Goal: Information Seeking & Learning: Learn about a topic

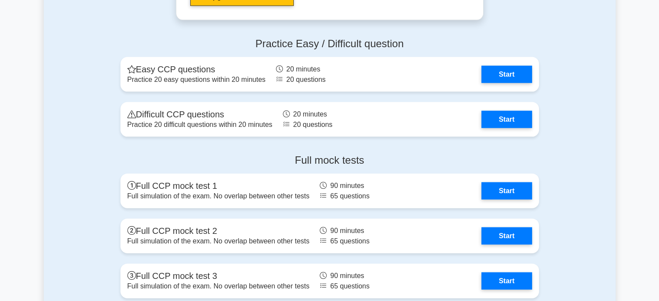
scroll to position [2017, 0]
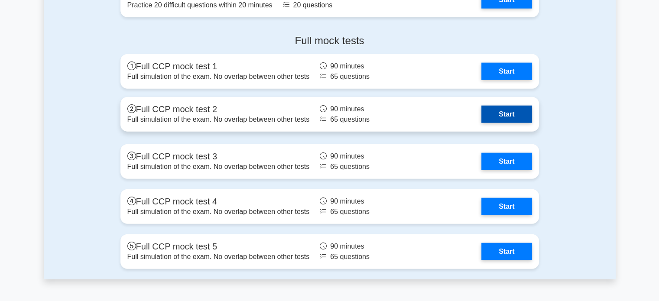
click at [500, 114] on link "Start" at bounding box center [506, 114] width 50 height 17
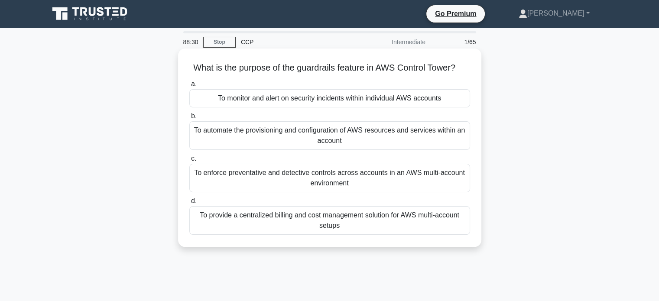
click at [402, 185] on div "To enforce preventative and detective controls across accounts in an AWS multi-…" at bounding box center [329, 178] width 281 height 29
click at [189, 162] on input "c. To enforce preventative and detective controls across accounts in an AWS mul…" at bounding box center [189, 159] width 0 height 6
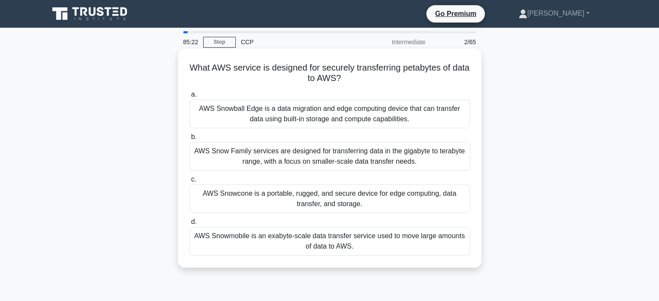
click at [428, 111] on div "AWS Snowball Edge is a data migration and edge computing device that can transf…" at bounding box center [329, 114] width 281 height 29
click at [189, 97] on input "a. AWS Snowball Edge is a data migration and edge computing device that can tra…" at bounding box center [189, 95] width 0 height 6
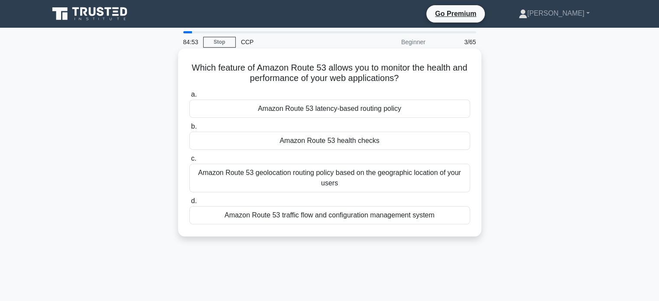
click at [422, 131] on label "b. Amazon Route 53 health checks" at bounding box center [329, 135] width 281 height 29
click at [189, 130] on input "b. Amazon Route 53 health checks" at bounding box center [189, 127] width 0 height 6
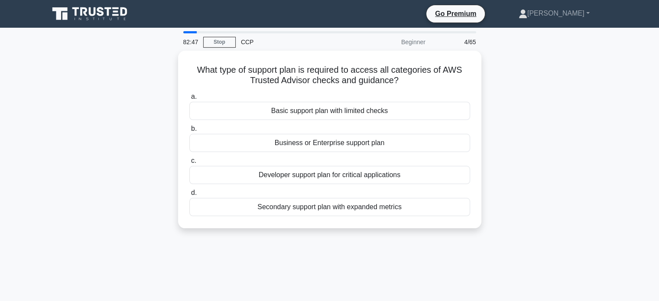
click at [92, 154] on div "What type of support plan is required to access all categories of AWS Trusted A…" at bounding box center [330, 145] width 572 height 188
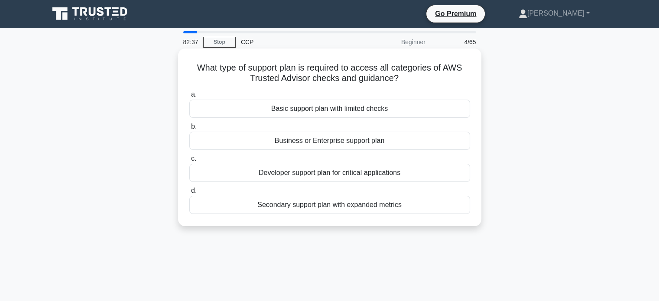
click at [295, 142] on div "Business or Enterprise support plan" at bounding box center [329, 141] width 281 height 18
click at [189, 130] on input "b. Business or Enterprise support plan" at bounding box center [189, 127] width 0 height 6
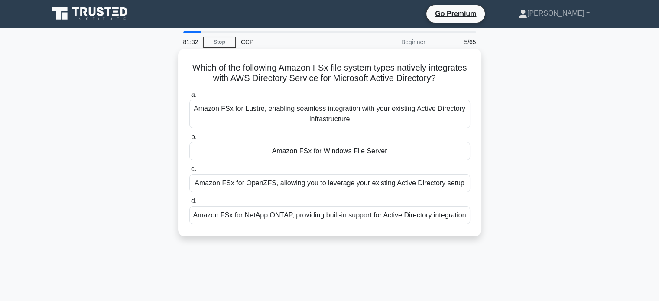
click at [448, 146] on div "Amazon FSx for Windows File Server" at bounding box center [329, 151] width 281 height 18
click at [189, 140] on input "b. Amazon FSx for Windows File Server" at bounding box center [189, 137] width 0 height 6
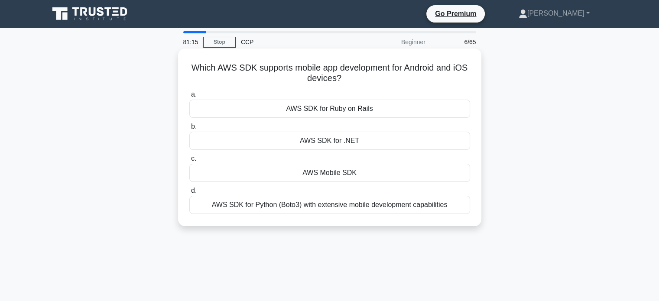
click at [379, 178] on div "AWS Mobile SDK" at bounding box center [329, 173] width 281 height 18
click at [189, 162] on input "c. AWS Mobile SDK" at bounding box center [189, 159] width 0 height 6
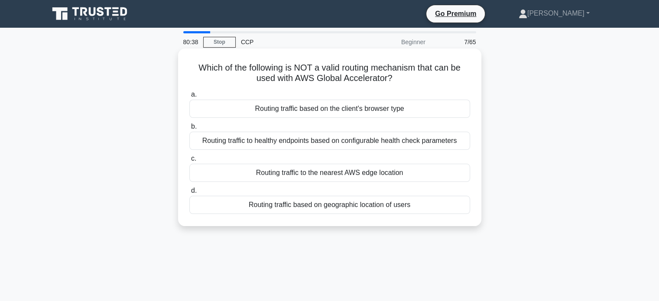
click at [438, 108] on div "Routing traffic based on the client's browser type" at bounding box center [329, 109] width 281 height 18
click at [189, 97] on input "a. Routing traffic based on the client's browser type" at bounding box center [189, 95] width 0 height 6
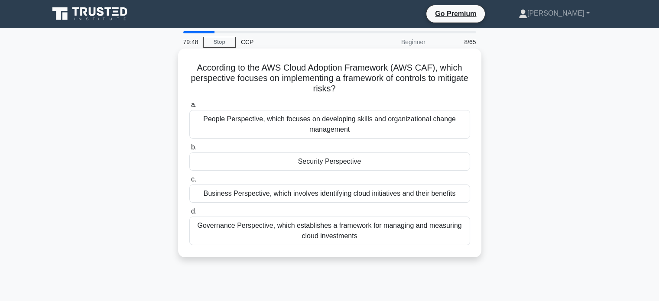
click at [431, 162] on div "Security Perspective" at bounding box center [329, 162] width 281 height 18
click at [189, 150] on input "b. Security Perspective" at bounding box center [189, 148] width 0 height 6
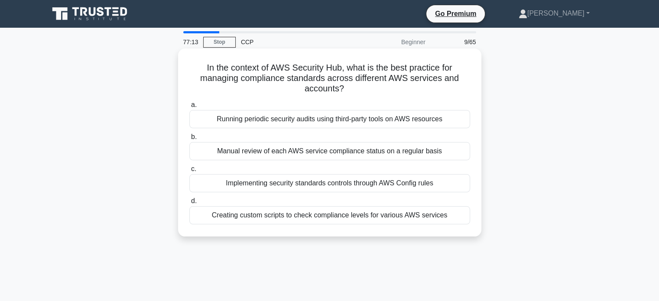
click at [395, 119] on div "Running periodic security audits using third-party tools on AWS resources" at bounding box center [329, 119] width 281 height 18
click at [189, 108] on input "a. Running periodic security audits using third-party tools on AWS resources" at bounding box center [189, 105] width 0 height 6
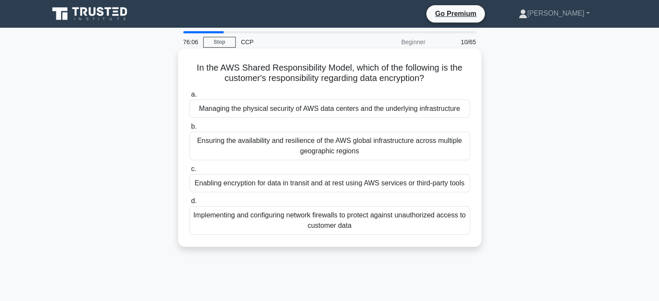
click at [455, 186] on div "Enabling encryption for data in transit and at rest using AWS services or third…" at bounding box center [329, 183] width 281 height 18
click at [189, 172] on input "c. Enabling encryption for data in transit and at rest using AWS services or th…" at bounding box center [189, 169] width 0 height 6
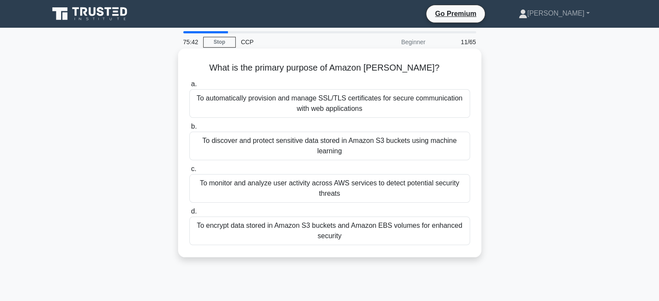
click at [443, 150] on div "To discover and protect sensitive data stored in Amazon S3 buckets using machin…" at bounding box center [329, 146] width 281 height 29
click at [189, 130] on input "b. To discover and protect sensitive data stored in Amazon S3 buckets using mac…" at bounding box center [189, 127] width 0 height 6
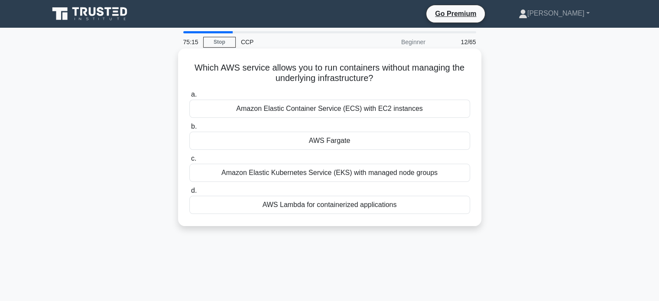
click at [424, 148] on div "AWS Fargate" at bounding box center [329, 141] width 281 height 18
click at [189, 130] on input "b. AWS Fargate" at bounding box center [189, 127] width 0 height 6
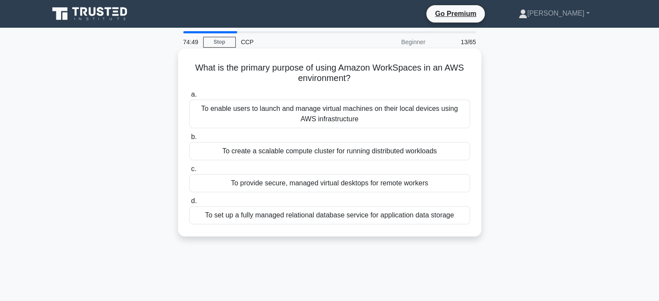
click at [427, 187] on div "To provide secure, managed virtual desktops for remote workers" at bounding box center [329, 183] width 281 height 18
click at [189, 172] on input "c. To provide secure, managed virtual desktops for remote workers" at bounding box center [189, 169] width 0 height 6
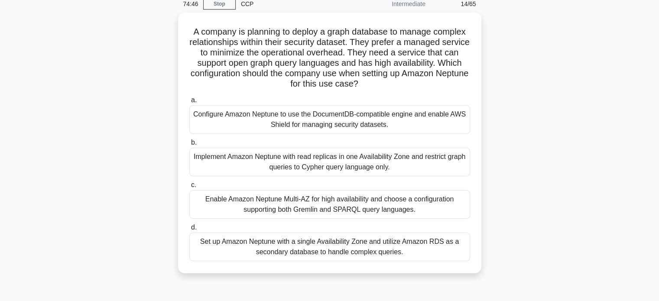
scroll to position [39, 0]
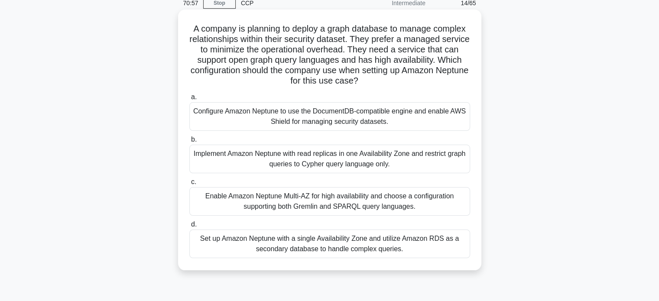
click at [434, 212] on div "Enable Amazon Neptune Multi-AZ for high availability and choose a configuration…" at bounding box center [329, 201] width 281 height 29
click at [189, 185] on input "c. Enable Amazon Neptune Multi-AZ for high availability and choose a configurat…" at bounding box center [189, 182] width 0 height 6
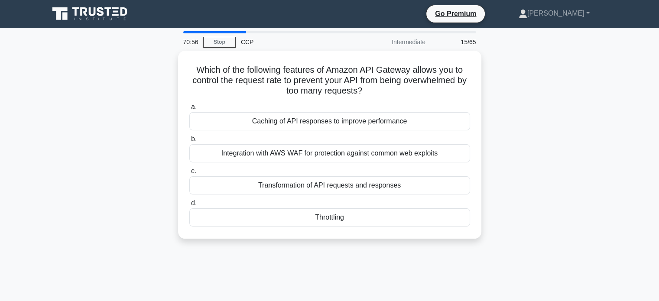
scroll to position [0, 0]
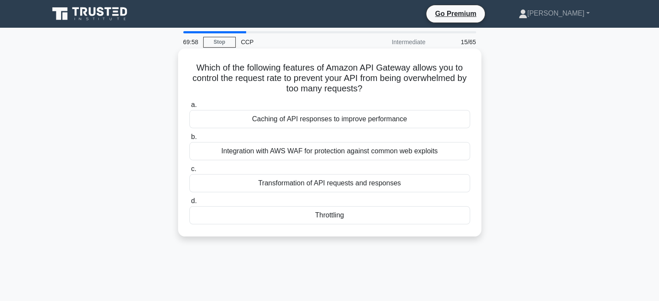
click at [433, 154] on div "Integration with AWS WAF for protection against common web exploits" at bounding box center [329, 151] width 281 height 18
click at [189, 140] on input "b. Integration with AWS WAF for protection against common web exploits" at bounding box center [189, 137] width 0 height 6
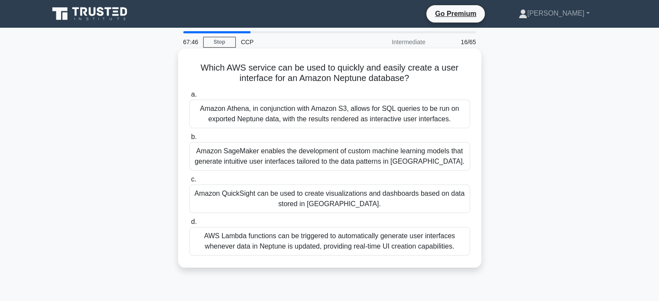
click at [439, 159] on div "Amazon SageMaker enables the development of custom machine learning models that…" at bounding box center [329, 156] width 281 height 29
click at [189, 140] on input "b. Amazon SageMaker enables the development of custom machine learning models t…" at bounding box center [189, 137] width 0 height 6
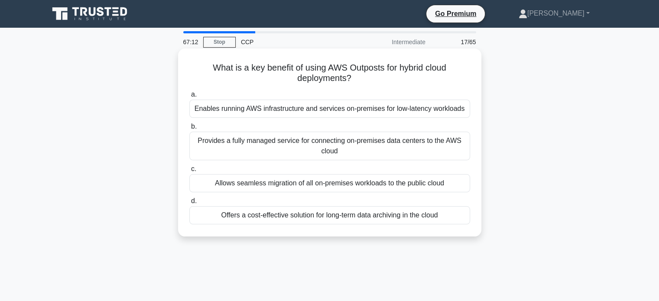
click at [428, 113] on div "Enables running AWS infrastructure and services on-premises for low-latency wor…" at bounding box center [329, 109] width 281 height 18
click at [189, 97] on input "a. Enables running AWS infrastructure and services on-premises for low-latency …" at bounding box center [189, 95] width 0 height 6
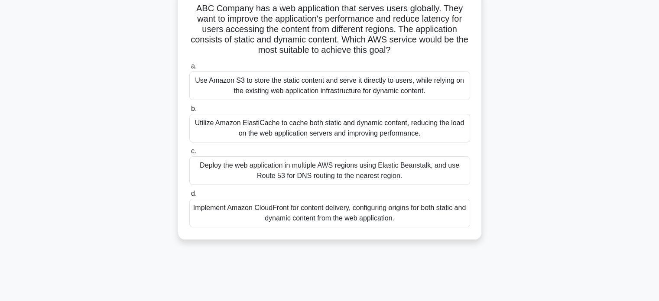
scroll to position [62, 0]
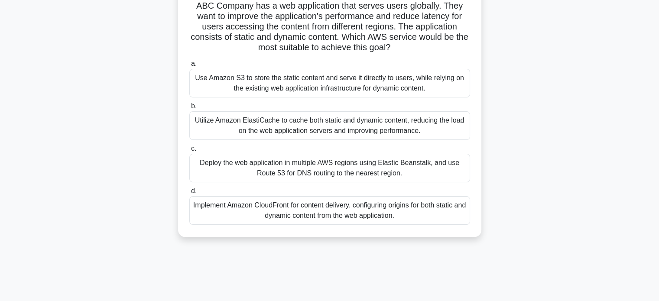
click at [444, 128] on div "Utilize Amazon ElastiCache to cache both static and dynamic content, reducing t…" at bounding box center [329, 125] width 281 height 29
click at [189, 109] on input "b. Utilize Amazon ElastiCache to cache both static and dynamic content, reducin…" at bounding box center [189, 107] width 0 height 6
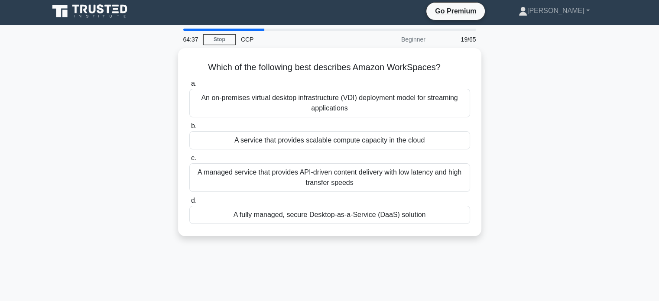
scroll to position [0, 0]
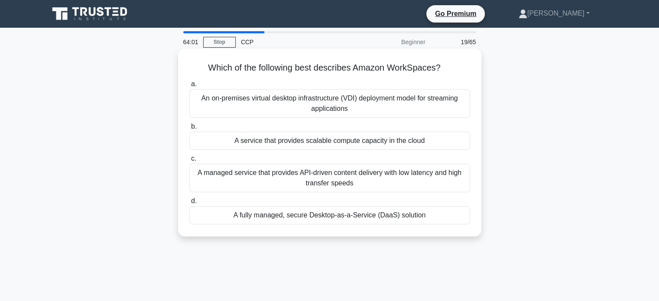
click at [429, 213] on div "A fully managed, secure Desktop-as-a-Service (DaaS) solution" at bounding box center [329, 215] width 281 height 18
click at [189, 204] on input "d. A fully managed, secure Desktop-as-a-Service (DaaS) solution" at bounding box center [189, 201] width 0 height 6
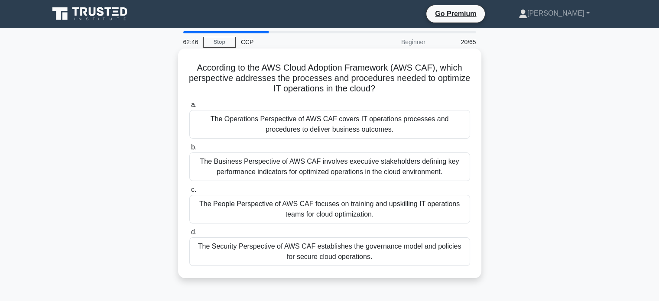
click at [443, 107] on label "a. The Operations Perspective of AWS CAF covers IT operations processes and pro…" at bounding box center [329, 119] width 281 height 39
click at [189, 107] on input "a. The Operations Perspective of AWS CAF covers IT operations processes and pro…" at bounding box center [189, 105] width 0 height 6
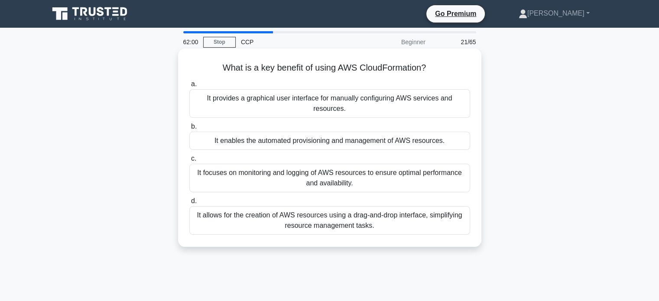
click at [446, 144] on div "It enables the automated provisioning and management of AWS resources." at bounding box center [329, 141] width 281 height 18
click at [189, 130] on input "b. It enables the automated provisioning and management of AWS resources." at bounding box center [189, 127] width 0 height 6
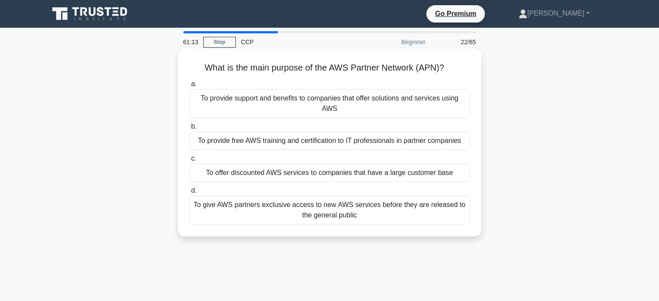
click at [426, 110] on div "To provide support and benefits to companies that offer solutions and services …" at bounding box center [329, 103] width 281 height 29
click at [189, 87] on input "a. To provide support and benefits to companies that offer solutions and servic…" at bounding box center [189, 84] width 0 height 6
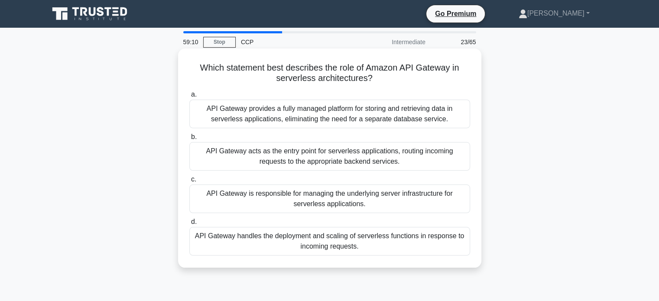
click at [387, 145] on div "API Gateway acts as the entry point for serverless applications, routing incomi…" at bounding box center [329, 156] width 281 height 29
click at [189, 140] on input "b. API Gateway acts as the entry point for serverless applications, routing inc…" at bounding box center [189, 137] width 0 height 6
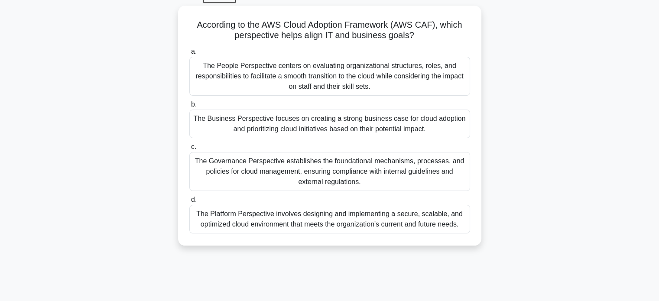
scroll to position [45, 0]
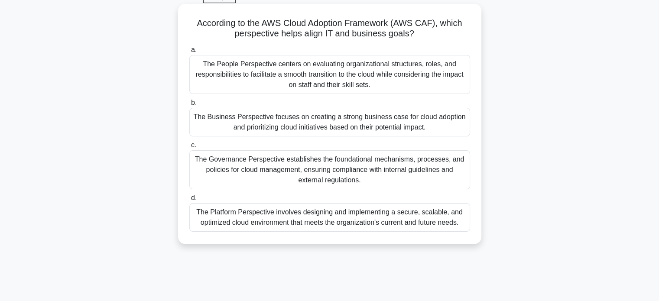
click at [290, 109] on div "The Business Perspective focuses on creating a strong business case for cloud a…" at bounding box center [329, 122] width 281 height 29
click at [189, 106] on input "b. The Business Perspective focuses on creating a strong business case for clou…" at bounding box center [189, 103] width 0 height 6
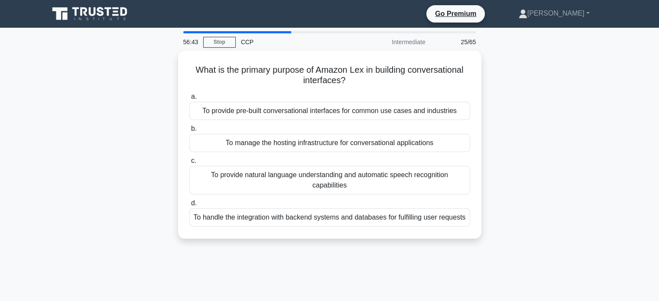
scroll to position [0, 0]
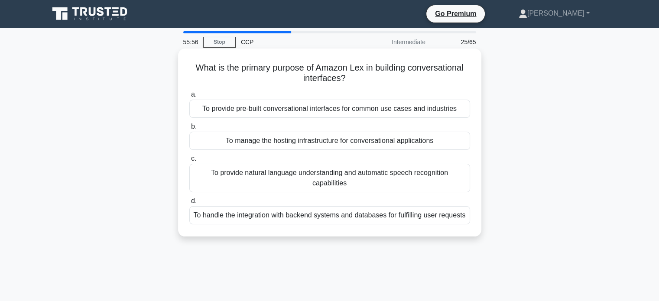
click at [394, 181] on div "To provide natural language understanding and automatic speech recognition capa…" at bounding box center [329, 178] width 281 height 29
click at [189, 162] on input "c. To provide natural language understanding and automatic speech recognition c…" at bounding box center [189, 159] width 0 height 6
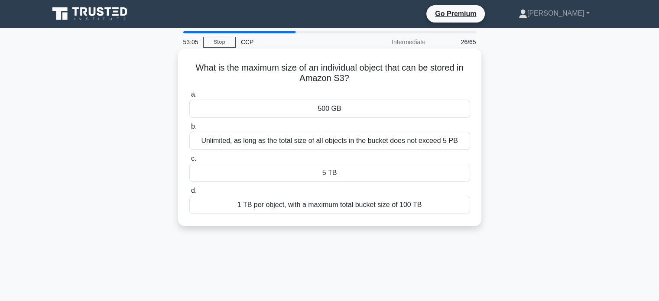
click at [396, 179] on div "5 TB" at bounding box center [329, 173] width 281 height 18
click at [189, 162] on input "c. 5 TB" at bounding box center [189, 159] width 0 height 6
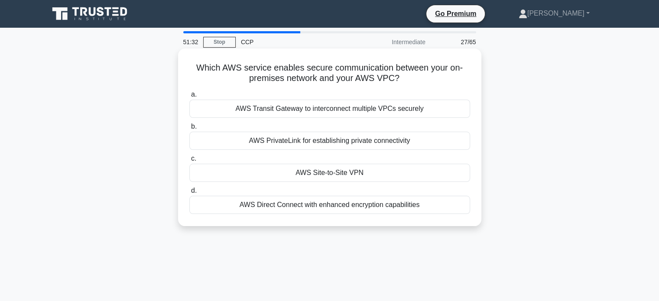
click at [443, 211] on div "AWS Direct Connect with enhanced encryption capabilities" at bounding box center [329, 205] width 281 height 18
click at [189, 194] on input "d. AWS Direct Connect with enhanced encryption capabilities" at bounding box center [189, 191] width 0 height 6
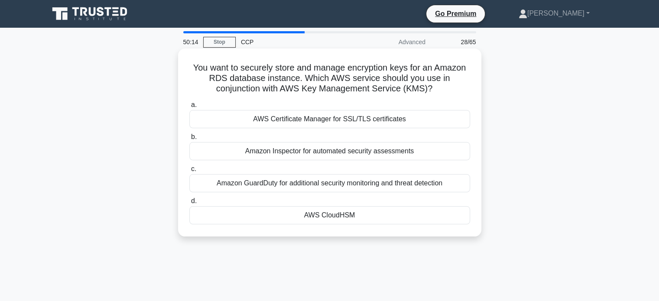
click at [406, 216] on div "AWS CloudHSM" at bounding box center [329, 215] width 281 height 18
click at [189, 204] on input "d. AWS CloudHSM" at bounding box center [189, 201] width 0 height 6
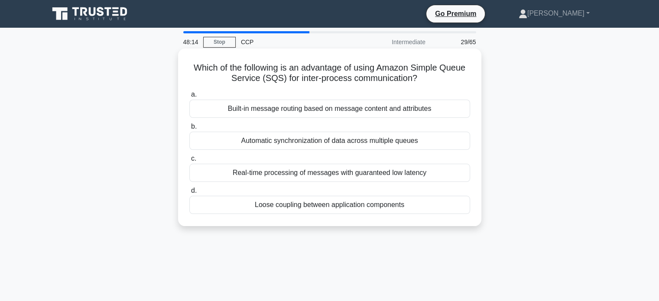
click at [402, 214] on div "Loose coupling between application components" at bounding box center [329, 205] width 281 height 18
click at [189, 194] on input "d. Loose coupling between application components" at bounding box center [189, 191] width 0 height 6
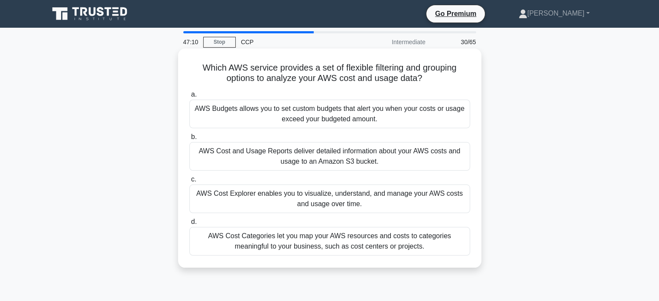
click at [398, 206] on div "AWS Cost Explorer enables you to visualize, understand, and manage your AWS cos…" at bounding box center [329, 199] width 281 height 29
click at [189, 182] on input "c. AWS Cost Explorer enables you to visualize, understand, and manage your AWS …" at bounding box center [189, 180] width 0 height 6
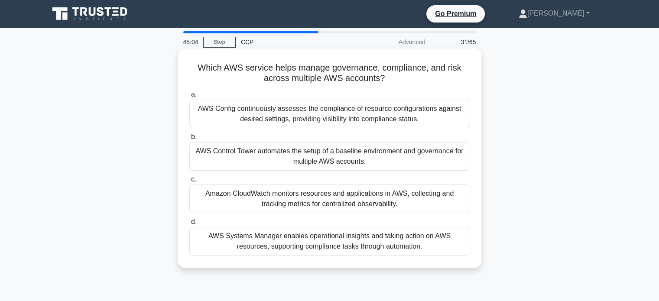
click at [428, 159] on div "AWS Control Tower automates the setup of a baseline environment and governance …" at bounding box center [329, 156] width 281 height 29
click at [189, 140] on input "b. AWS Control Tower automates the setup of a baseline environment and governan…" at bounding box center [189, 137] width 0 height 6
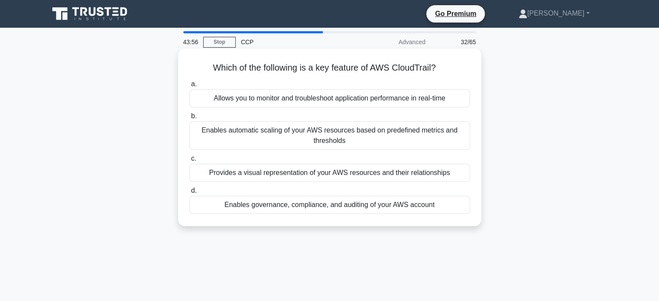
click at [407, 106] on div "Allows you to monitor and troubleshoot application performance in real-time" at bounding box center [329, 98] width 281 height 18
click at [189, 87] on input "a. Allows you to monitor and troubleshoot application performance in real-time" at bounding box center [189, 84] width 0 height 6
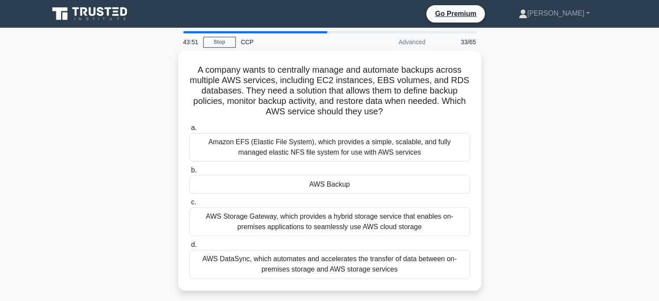
click at [407, 106] on h5 "A company wants to centrally manage and automate backups across multiple AWS se…" at bounding box center [329, 91] width 283 height 53
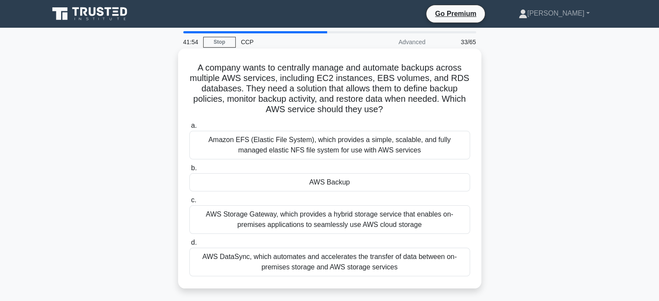
click at [369, 181] on div "AWS Backup" at bounding box center [329, 182] width 281 height 18
click at [189, 171] on input "b. AWS Backup" at bounding box center [189, 169] width 0 height 6
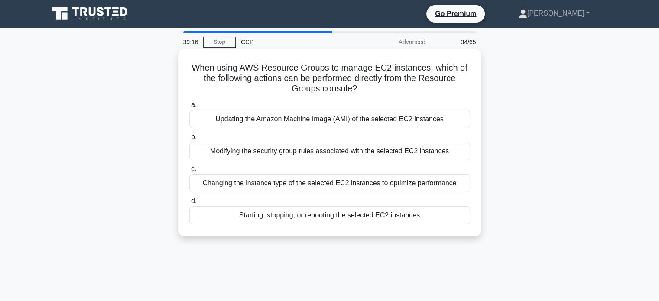
click at [378, 124] on div "Updating the Amazon Machine Image (AMI) of the selected EC2 instances" at bounding box center [329, 119] width 281 height 18
click at [189, 108] on input "a. Updating the Amazon Machine Image (AMI) of the selected EC2 instances" at bounding box center [189, 105] width 0 height 6
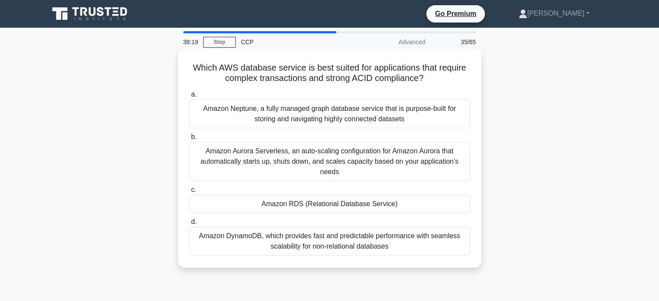
click at [420, 108] on div "Amazon Neptune, a fully managed graph database service that is purpose-built fo…" at bounding box center [329, 114] width 281 height 29
click at [189, 97] on input "a. Amazon Neptune, a fully managed graph database service that is purpose-built…" at bounding box center [189, 95] width 0 height 6
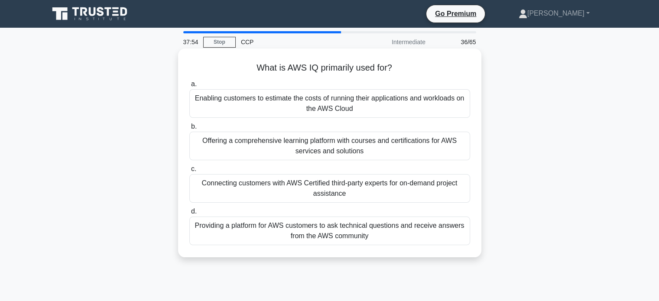
click at [393, 179] on div "Connecting customers with AWS Certified third-party experts for on-demand proje…" at bounding box center [329, 188] width 281 height 29
click at [189, 172] on input "c. Connecting customers with AWS Certified third-party experts for on-demand pr…" at bounding box center [189, 169] width 0 height 6
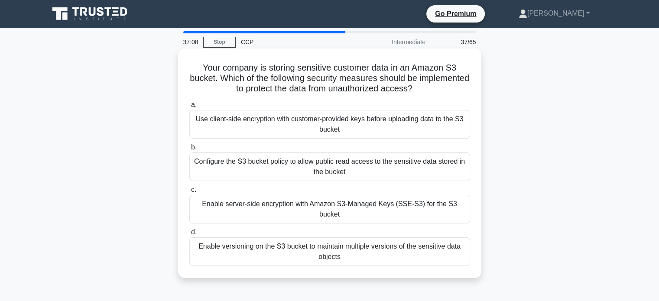
click at [352, 205] on div "Enable server-side encryption with Amazon S3-Managed Keys (SSE-S3) for the S3 b…" at bounding box center [329, 209] width 281 height 29
click at [189, 193] on input "c. Enable server-side encryption with Amazon S3-Managed Keys (SSE-S3) for the S…" at bounding box center [189, 190] width 0 height 6
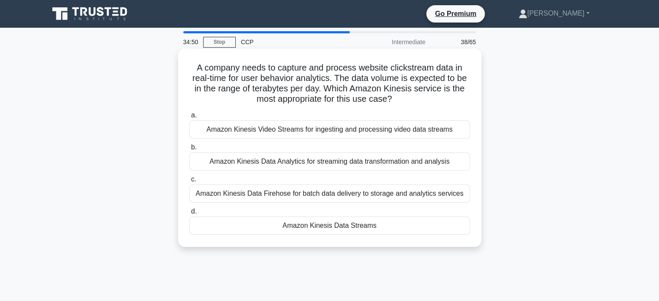
click at [371, 161] on div "Amazon Kinesis Data Analytics for streaming data transformation and analysis" at bounding box center [329, 162] width 281 height 18
click at [189, 150] on input "b. Amazon Kinesis Data Analytics for streaming data transformation and analysis" at bounding box center [189, 148] width 0 height 6
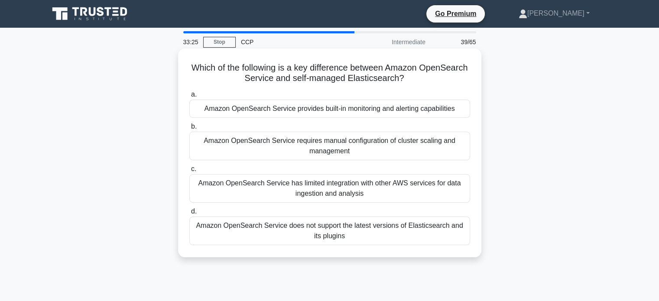
click at [369, 110] on div "Amazon OpenSearch Service provides built-in monitoring and alerting capabilities" at bounding box center [329, 109] width 281 height 18
click at [189, 97] on input "a. Amazon OpenSearch Service provides built-in monitoring and alerting capabili…" at bounding box center [189, 95] width 0 height 6
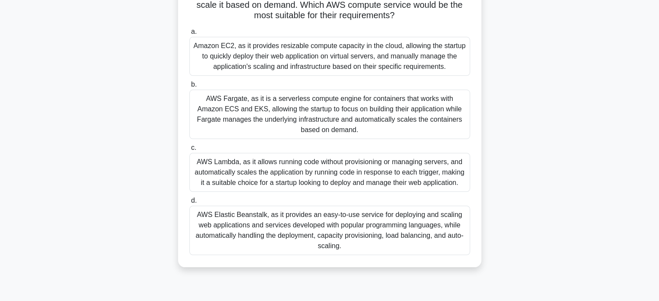
scroll to position [97, 0]
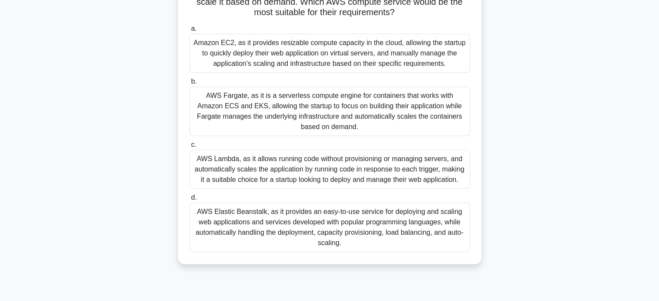
click at [451, 214] on div "AWS Elastic Beanstalk, as it provides an easy-to-use service for deploying and …" at bounding box center [329, 227] width 281 height 49
click at [189, 201] on input "d. AWS Elastic Beanstalk, as it provides an easy-to-use service for deploying a…" at bounding box center [189, 198] width 0 height 6
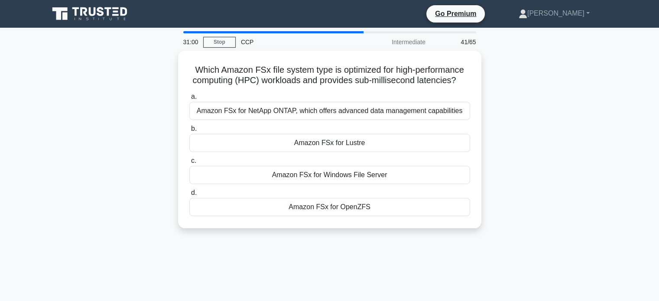
scroll to position [0, 0]
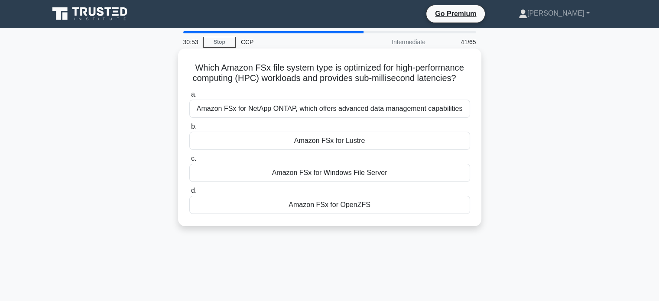
click at [437, 179] on div "Amazon FSx for Windows File Server" at bounding box center [329, 173] width 281 height 18
click at [189, 162] on input "c. Amazon FSx for Windows File Server" at bounding box center [189, 159] width 0 height 6
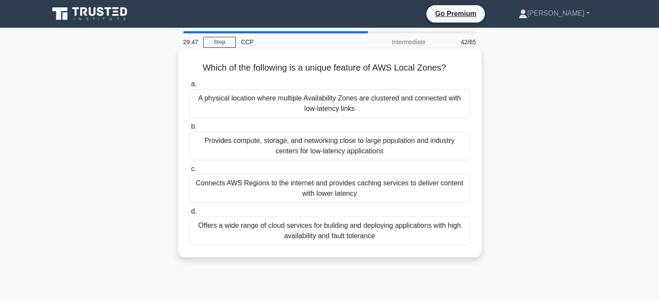
click at [381, 240] on div "Offers a wide range of cloud services for building and deploying applications w…" at bounding box center [329, 231] width 281 height 29
click at [189, 214] on input "d. Offers a wide range of cloud services for building and deploying application…" at bounding box center [189, 212] width 0 height 6
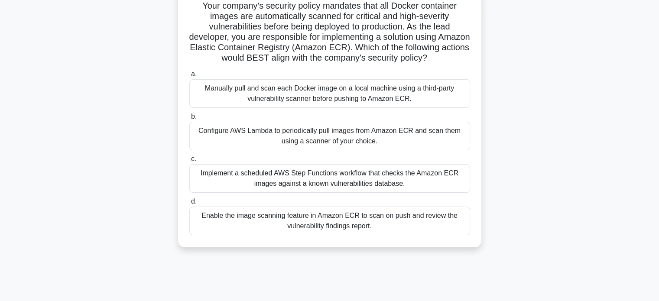
scroll to position [65, 0]
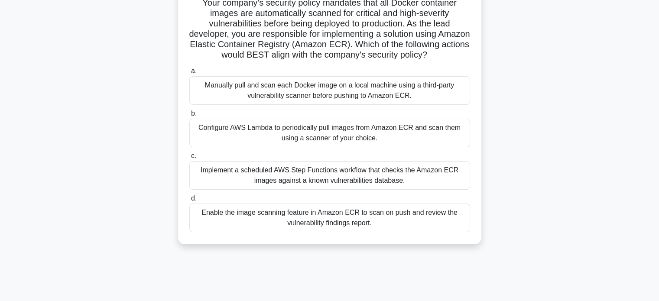
click at [385, 180] on div "Implement a scheduled AWS Step Functions workflow that checks the Amazon ECR im…" at bounding box center [329, 175] width 281 height 29
click at [189, 159] on input "c. Implement a scheduled AWS Step Functions workflow that checks the Amazon ECR…" at bounding box center [189, 156] width 0 height 6
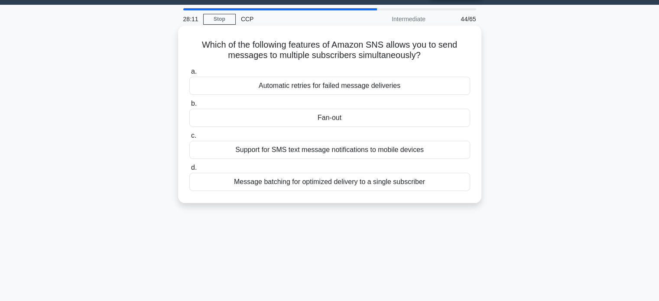
scroll to position [0, 0]
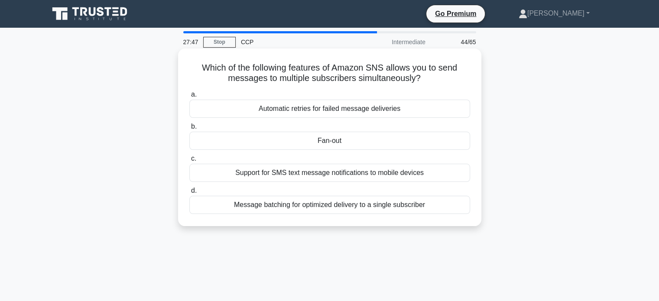
click at [399, 171] on div "Support for SMS text message notifications to mobile devices" at bounding box center [329, 173] width 281 height 18
click at [189, 162] on input "c. Support for SMS text message notifications to mobile devices" at bounding box center [189, 159] width 0 height 6
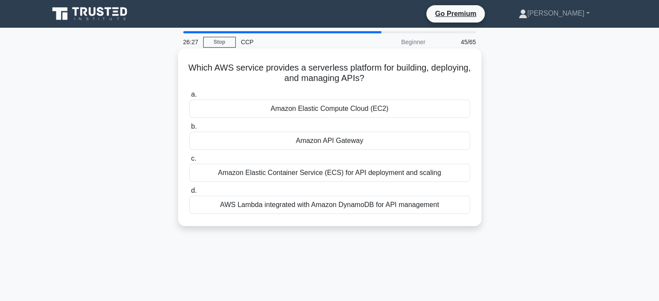
click at [467, 145] on div "Amazon API Gateway" at bounding box center [329, 141] width 281 height 18
click at [189, 130] on input "b. Amazon API Gateway" at bounding box center [189, 127] width 0 height 6
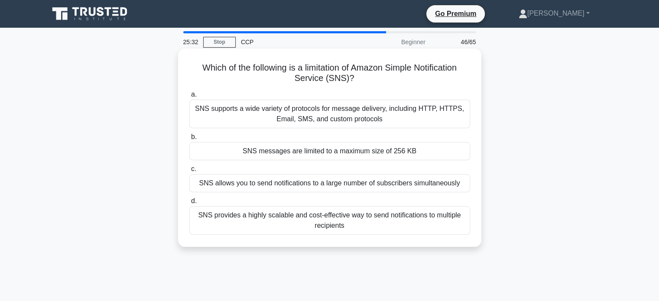
click at [449, 148] on div "SNS messages are limited to a maximum size of 256 KB" at bounding box center [329, 151] width 281 height 18
click at [189, 140] on input "b. SNS messages are limited to a maximum size of 256 KB" at bounding box center [189, 137] width 0 height 6
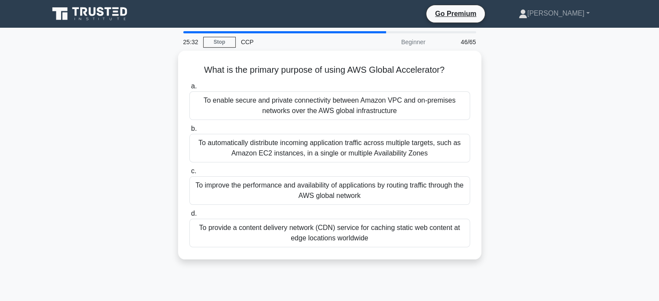
click at [449, 148] on div "To automatically distribute incoming application traffic across multiple target…" at bounding box center [329, 148] width 281 height 29
click at [189, 132] on input "b. To automatically distribute incoming application traffic across multiple tar…" at bounding box center [189, 129] width 0 height 6
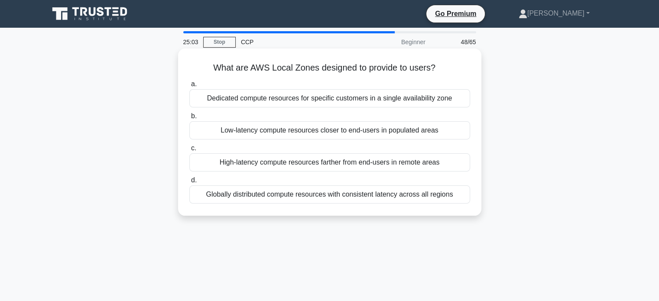
click at [402, 136] on div "Low-latency compute resources closer to end-users in populated areas" at bounding box center [329, 130] width 281 height 18
click at [189, 119] on input "b. Low-latency compute resources closer to end-users in populated areas" at bounding box center [189, 117] width 0 height 6
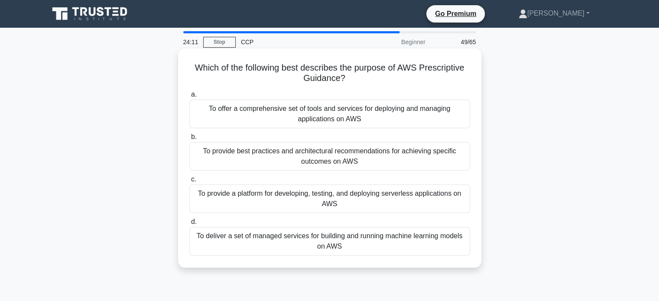
click at [446, 157] on div "To provide best practices and architectural recommendations for achieving speci…" at bounding box center [329, 156] width 281 height 29
click at [189, 140] on input "b. To provide best practices and architectural recommendations for achieving sp…" at bounding box center [189, 137] width 0 height 6
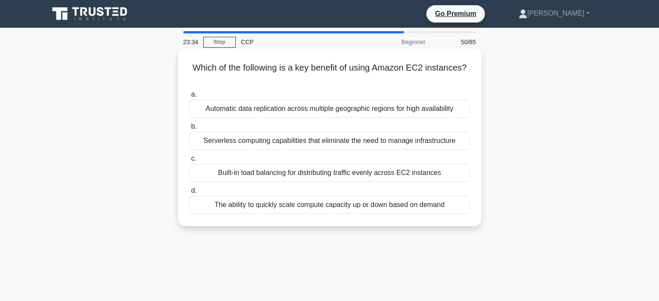
click at [448, 205] on div "The ability to quickly scale compute capacity up or down based on demand" at bounding box center [329, 205] width 281 height 18
click at [189, 194] on input "d. The ability to quickly scale compute capacity up or down based on demand" at bounding box center [189, 191] width 0 height 6
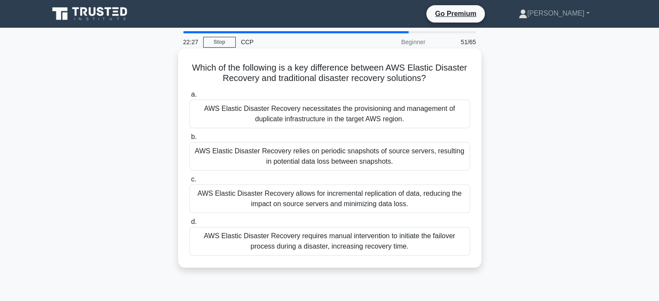
click at [415, 209] on div "AWS Elastic Disaster Recovery allows for incremental replication of data, reduc…" at bounding box center [329, 199] width 281 height 29
click at [189, 182] on input "c. AWS Elastic Disaster Recovery allows for incremental replication of data, re…" at bounding box center [189, 180] width 0 height 6
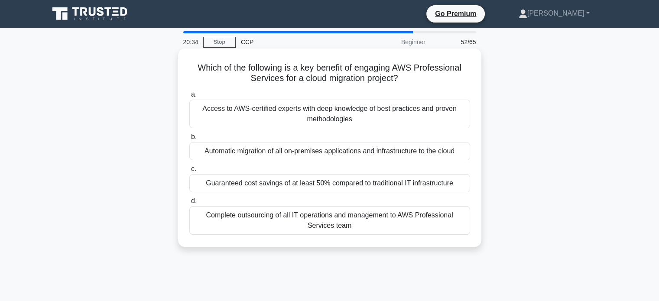
click at [454, 148] on div "Automatic migration of all on-premises applications and infrastructure to the c…" at bounding box center [329, 151] width 281 height 18
click at [189, 140] on input "b. Automatic migration of all on-premises applications and infrastructure to th…" at bounding box center [189, 137] width 0 height 6
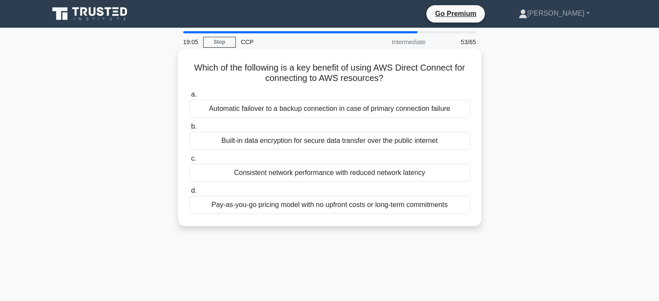
click at [439, 171] on div "Consistent network performance with reduced network latency" at bounding box center [329, 173] width 281 height 18
click at [189, 162] on input "c. Consistent network performance with reduced network latency" at bounding box center [189, 159] width 0 height 6
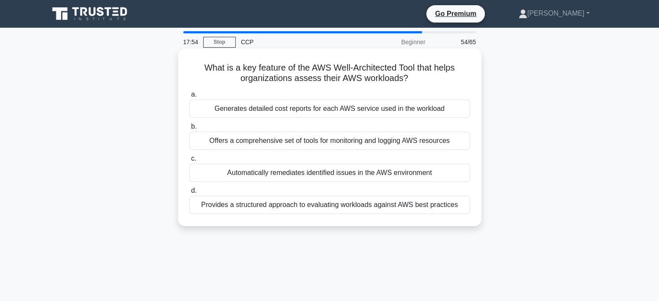
click at [431, 136] on div "Offers a comprehensive set of tools for monitoring and logging AWS resources" at bounding box center [329, 141] width 281 height 18
click at [189, 130] on input "b. Offers a comprehensive set of tools for monitoring and logging AWS resources" at bounding box center [189, 127] width 0 height 6
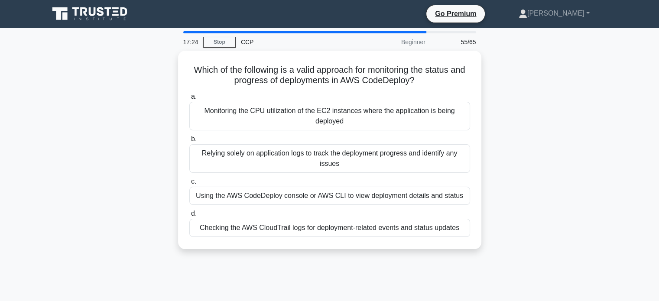
drag, startPoint x: 646, startPoint y: 220, endPoint x: 616, endPoint y: 215, distance: 30.6
click at [616, 215] on main "17:24 Stop CCP Beginner 55/65 Which of the following is a valid approach for mo…" at bounding box center [329, 248] width 659 height 440
click at [616, 215] on main "17:23 Stop CCP Beginner 55/65 Which of the following is a valid approach for mo…" at bounding box center [329, 248] width 659 height 440
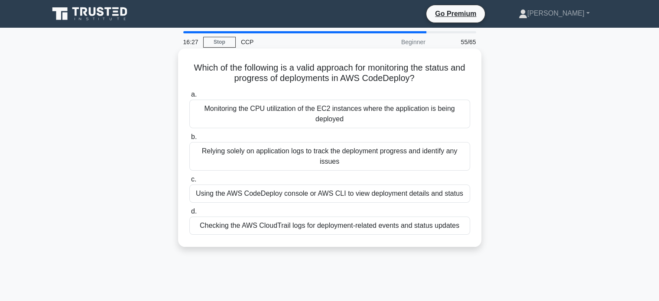
click at [441, 225] on div "Checking the AWS CloudTrail logs for deployment-related events and status updat…" at bounding box center [329, 226] width 281 height 18
click at [189, 214] on input "d. Checking the AWS CloudTrail logs for deployment-related events and status up…" at bounding box center [189, 212] width 0 height 6
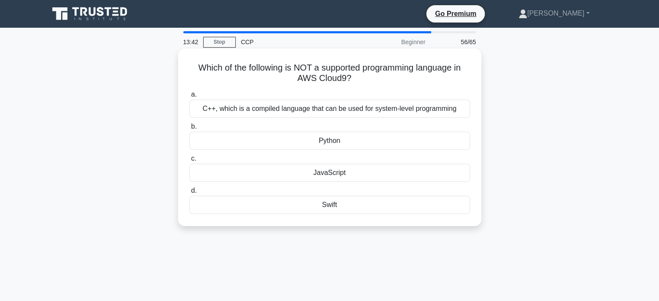
click at [387, 113] on div "C++, which is a compiled language that can be used for system-level programming" at bounding box center [329, 109] width 281 height 18
click at [189, 97] on input "a. C++, which is a compiled language that can be used for system-level programm…" at bounding box center [189, 95] width 0 height 6
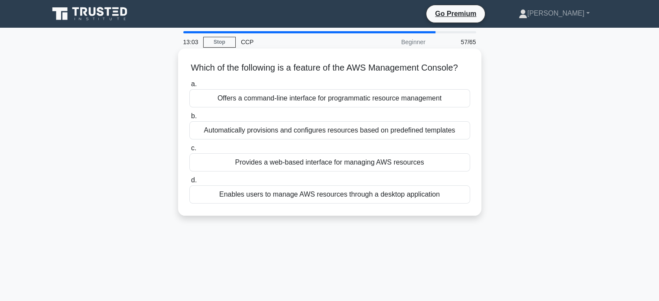
click at [360, 172] on div "Provides a web-based interface for managing AWS resources" at bounding box center [329, 162] width 281 height 18
click at [189, 151] on input "c. Provides a web-based interface for managing AWS resources" at bounding box center [189, 149] width 0 height 6
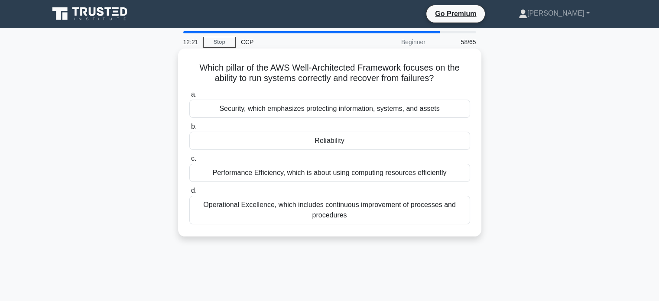
click at [439, 137] on div "Reliability" at bounding box center [329, 141] width 281 height 18
click at [189, 130] on input "b. Reliability" at bounding box center [189, 127] width 0 height 6
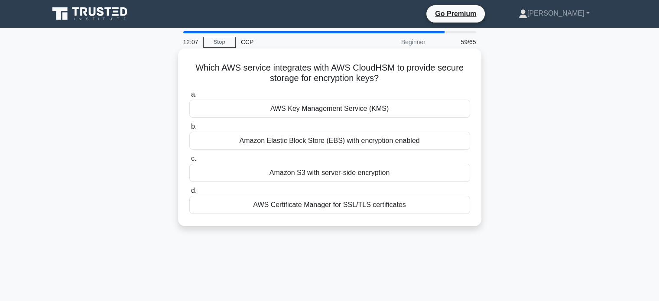
click at [428, 116] on div "AWS Key Management Service (KMS)" at bounding box center [329, 109] width 281 height 18
click at [189, 97] on input "a. AWS Key Management Service (KMS)" at bounding box center [189, 95] width 0 height 6
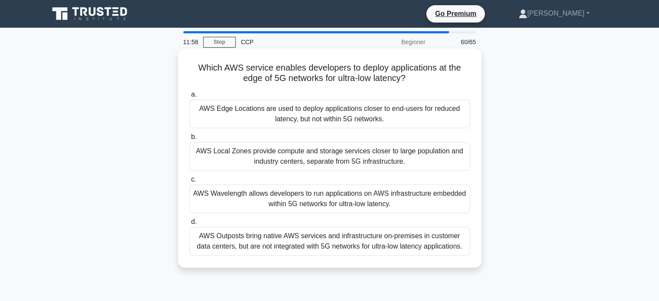
click at [396, 195] on div "AWS Wavelength allows developers to run applications on AWS infrastructure embe…" at bounding box center [329, 199] width 281 height 29
click at [189, 182] on input "c. AWS Wavelength allows developers to run applications on AWS infrastructure e…" at bounding box center [189, 180] width 0 height 6
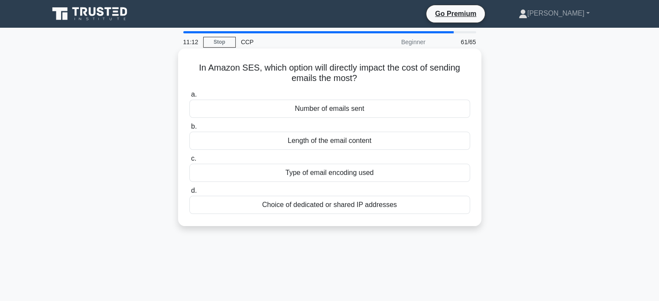
click at [422, 142] on div "Length of the email content" at bounding box center [329, 141] width 281 height 18
click at [189, 130] on input "b. Length of the email content" at bounding box center [189, 127] width 0 height 6
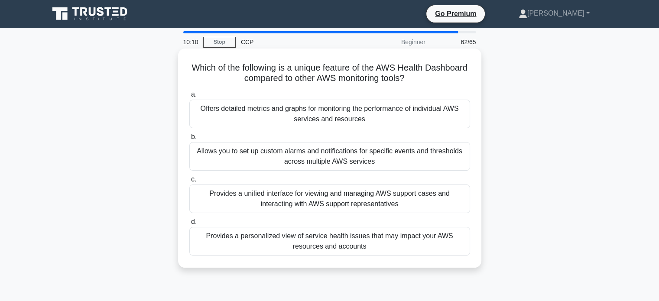
click at [430, 235] on div "Provides a personalized view of service health issues that may impact your AWS …" at bounding box center [329, 241] width 281 height 29
click at [189, 225] on input "d. Provides a personalized view of service health issues that may impact your A…" at bounding box center [189, 222] width 0 height 6
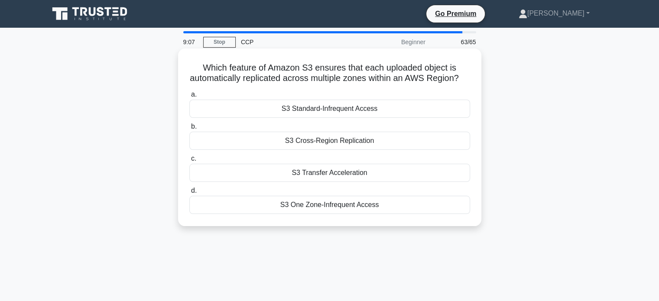
click at [365, 182] on div "S3 Transfer Acceleration" at bounding box center [329, 173] width 281 height 18
click at [189, 162] on input "c. S3 Transfer Acceleration" at bounding box center [189, 159] width 0 height 6
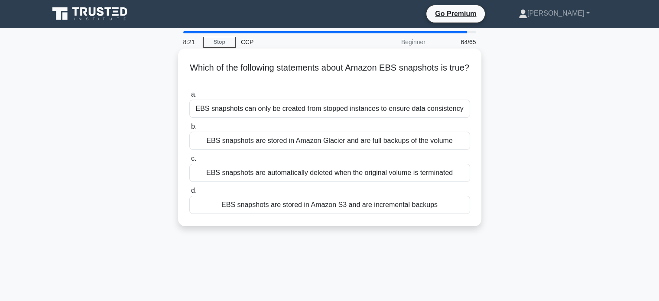
click at [441, 204] on div "EBS snapshots are stored in Amazon S3 and are incremental backups" at bounding box center [329, 205] width 281 height 18
click at [189, 194] on input "d. EBS snapshots are stored in Amazon S3 and are incremental backups" at bounding box center [189, 191] width 0 height 6
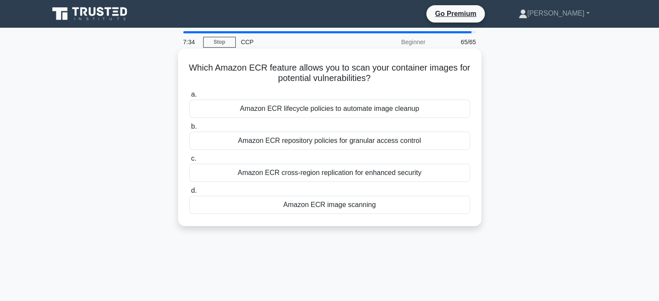
click at [433, 211] on div "Amazon ECR image scanning" at bounding box center [329, 205] width 281 height 18
click at [189, 194] on input "d. Amazon ECR image scanning" at bounding box center [189, 191] width 0 height 6
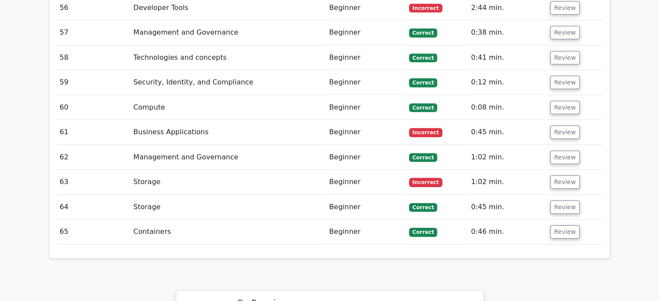
scroll to position [2700, 0]
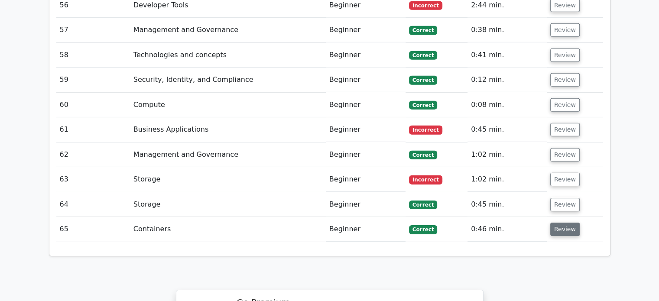
click at [562, 223] on button "Review" at bounding box center [564, 229] width 29 height 13
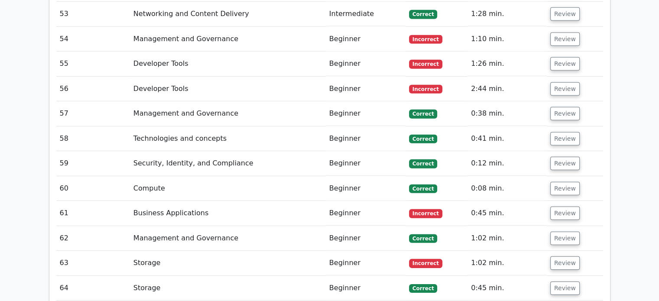
scroll to position [2617, 0]
click at [565, 256] on button "Review" at bounding box center [564, 262] width 29 height 13
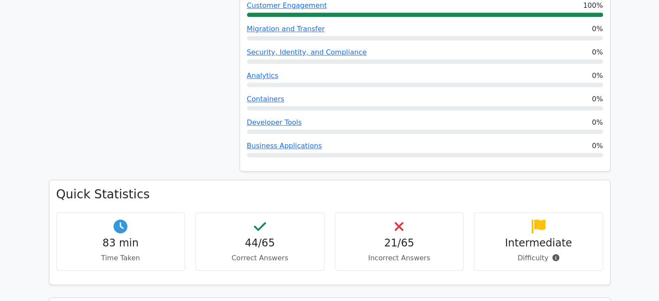
scroll to position [610, 0]
